Goal: Information Seeking & Learning: Learn about a topic

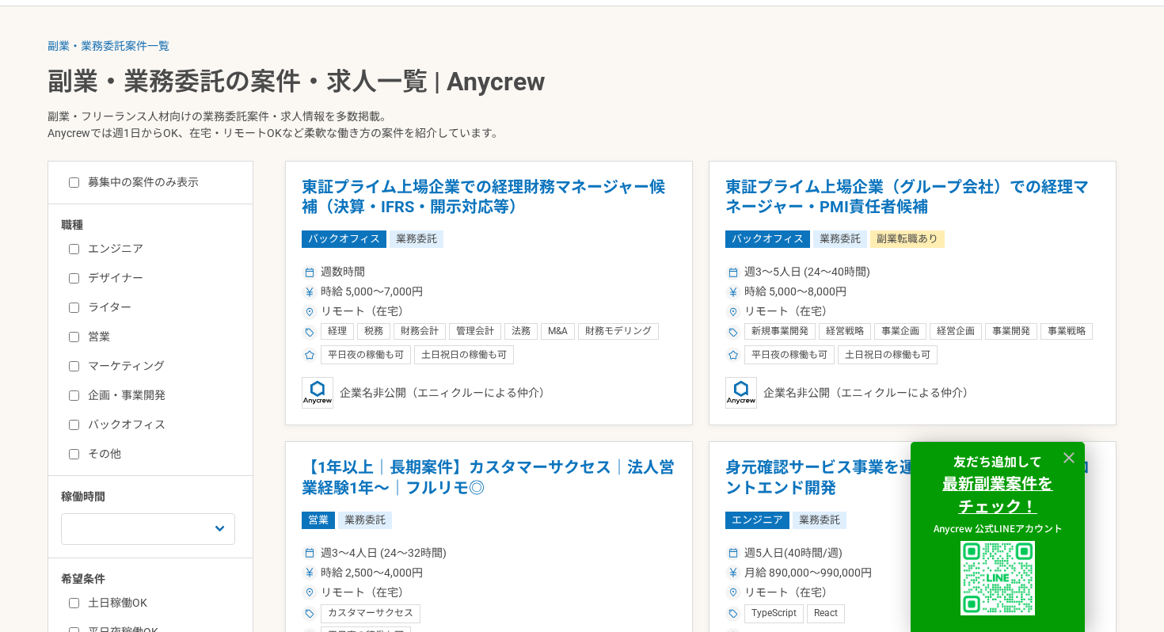
scroll to position [309, 0]
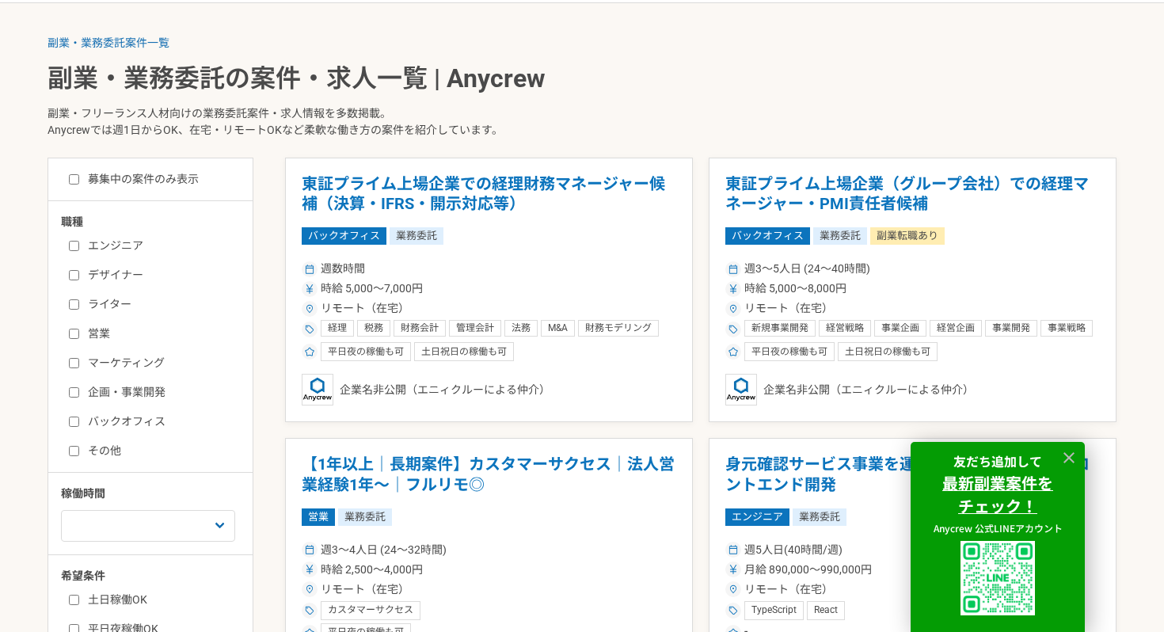
click at [74, 361] on input "マーケティング" at bounding box center [74, 363] width 10 height 10
checkbox input "true"
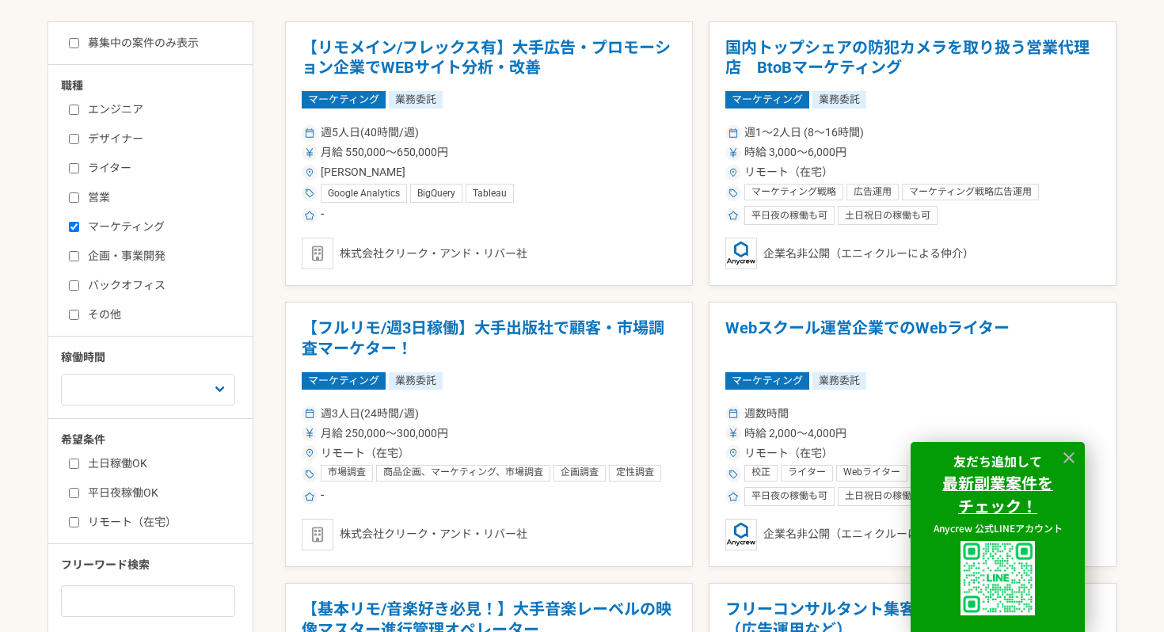
scroll to position [449, 0]
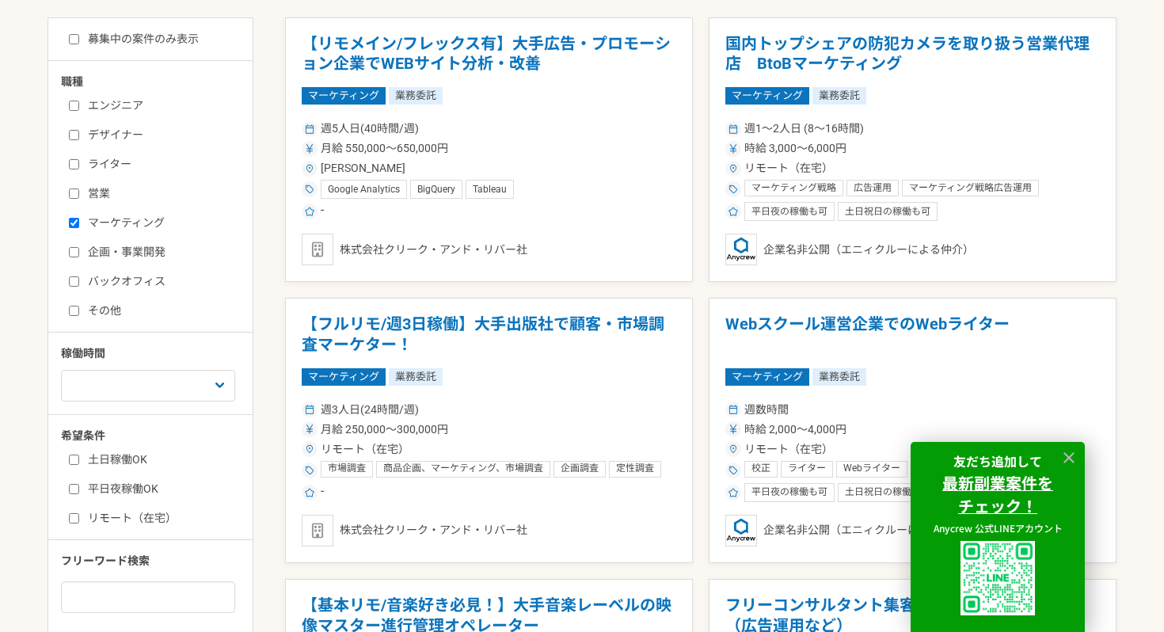
click at [77, 519] on input "リモート（在宅）" at bounding box center [74, 518] width 10 height 10
checkbox input "true"
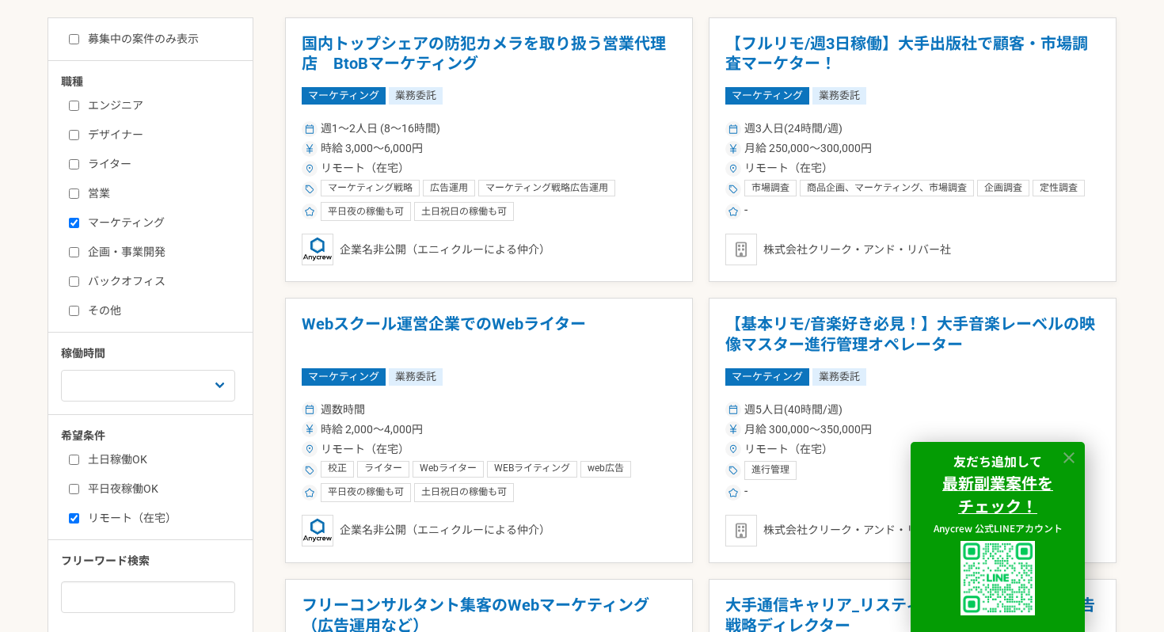
click at [1072, 458] on icon at bounding box center [1069, 458] width 18 height 18
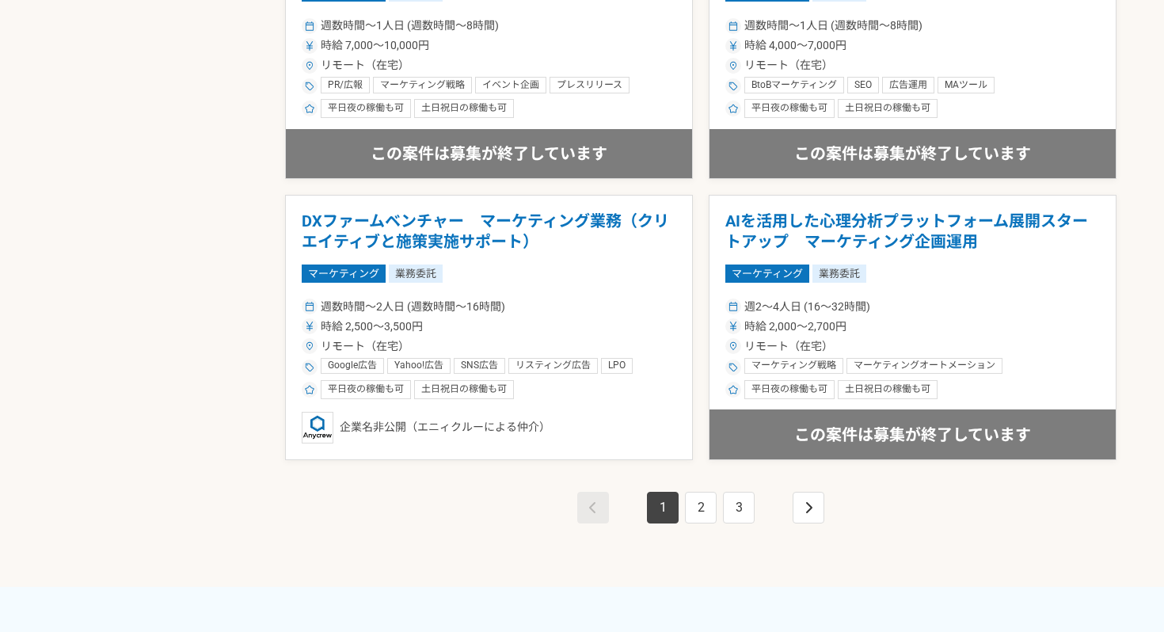
scroll to position [2800, 0]
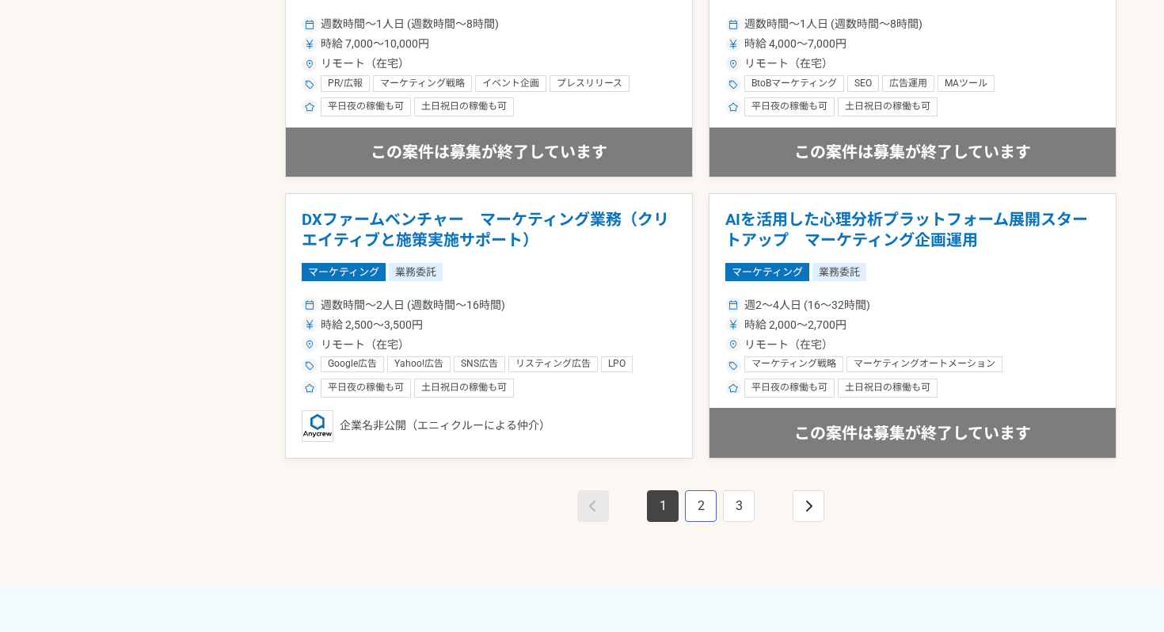
click at [708, 508] on link "2" at bounding box center [701, 506] width 32 height 32
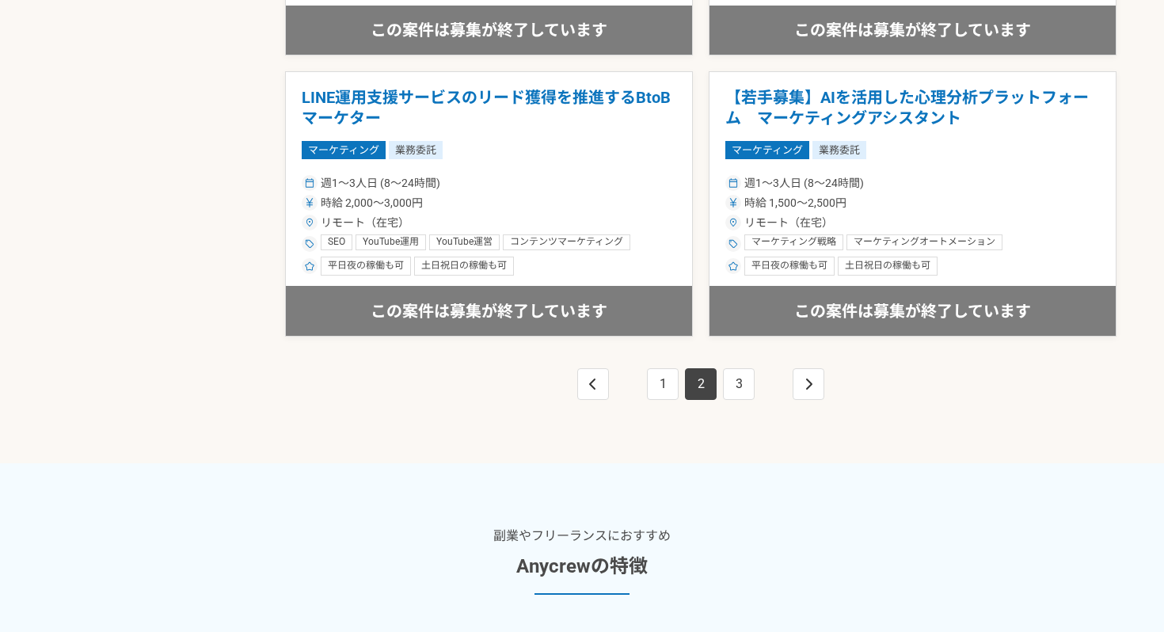
scroll to position [2948, 0]
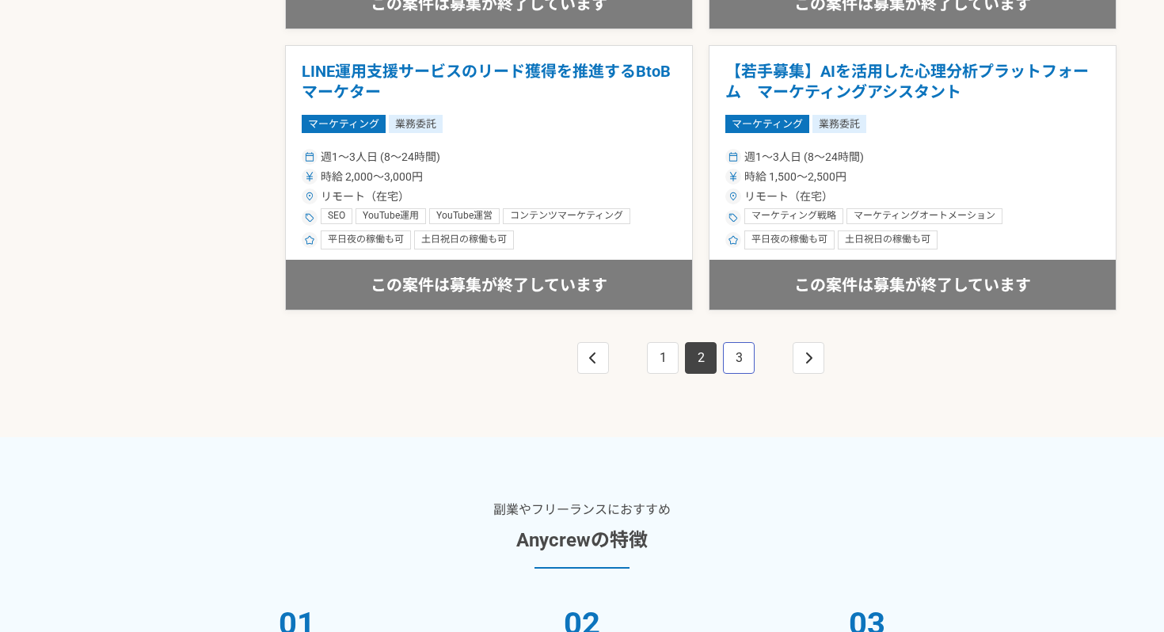
click at [737, 360] on link "3" at bounding box center [739, 358] width 32 height 32
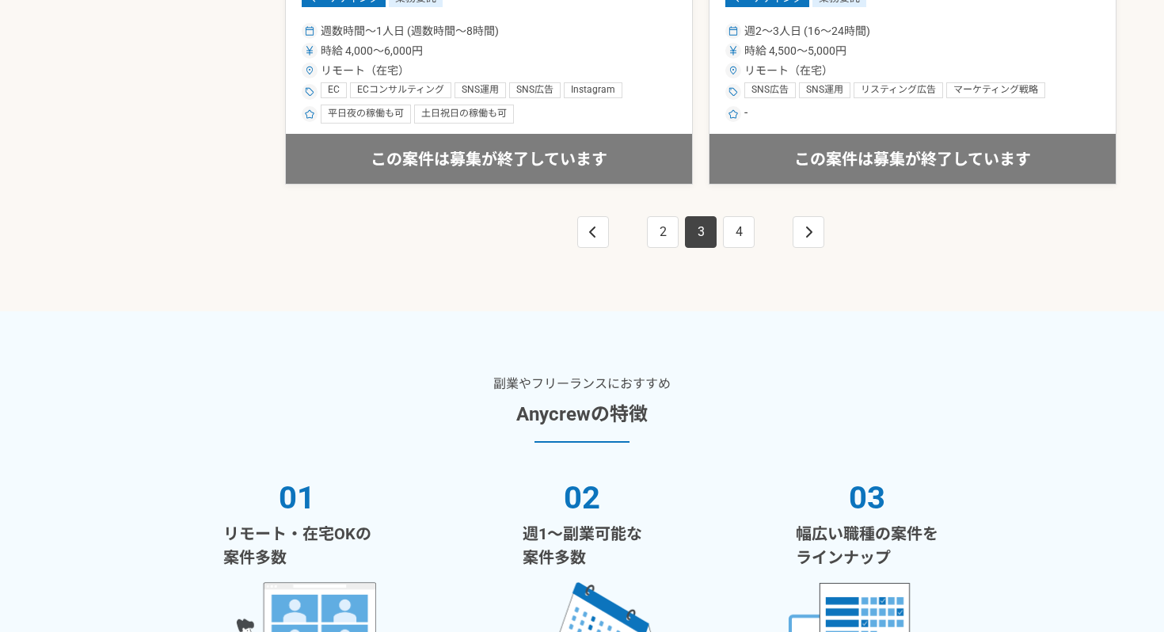
scroll to position [3093, 0]
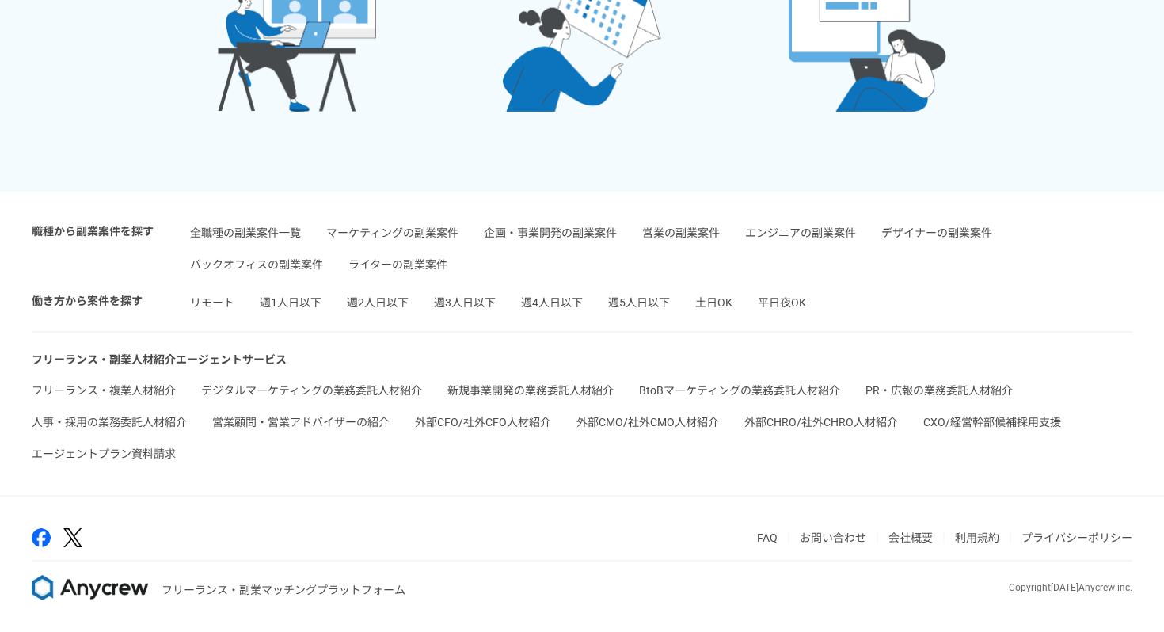
scroll to position [449, 0]
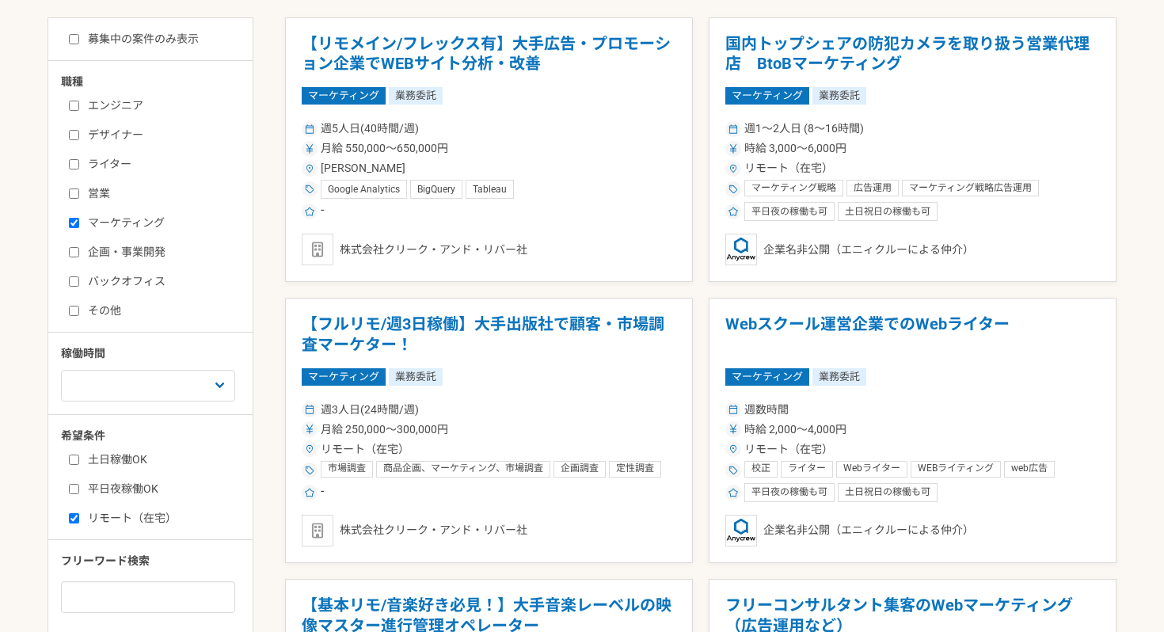
scroll to position [309, 0]
